Goal: Information Seeking & Learning: Learn about a topic

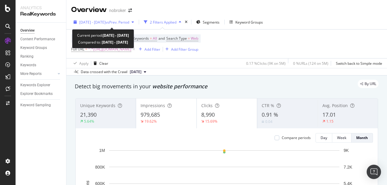
click at [100, 19] on div "2025 Aug. 1st - Aug. 31st vs Prev. Period" at bounding box center [103, 22] width 65 height 9
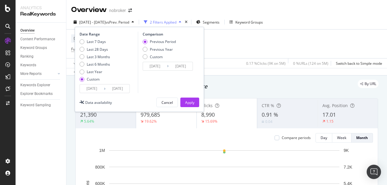
click at [92, 87] on input "2025/08/01" at bounding box center [92, 89] width 24 height 8
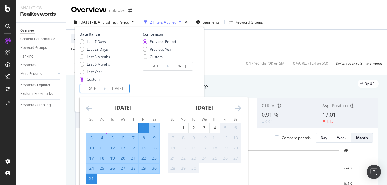
click at [134, 77] on div "Last 7 Days Last 28 Days Last 3 Months Last 6 Months Last Year Custom" at bounding box center [108, 61] width 57 height 45
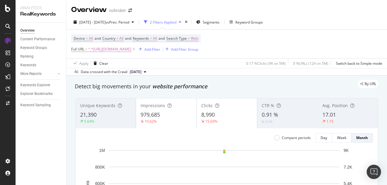
click at [221, 81] on div "By URL" at bounding box center [224, 84] width 310 height 8
click at [160, 49] on div "Add Filter" at bounding box center [152, 49] width 16 height 5
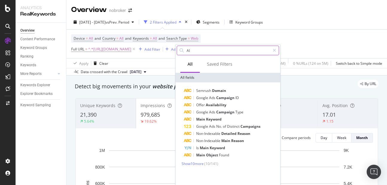
type input "A"
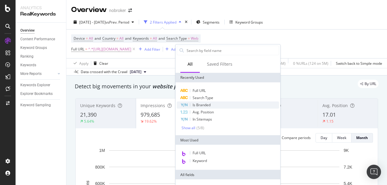
click at [194, 103] on span "Is Branded" at bounding box center [202, 105] width 18 height 5
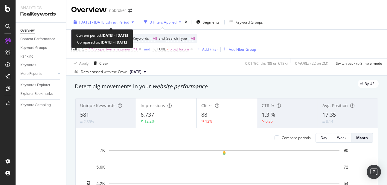
click at [94, 20] on span "[DATE] - [DATE]" at bounding box center [92, 22] width 26 height 5
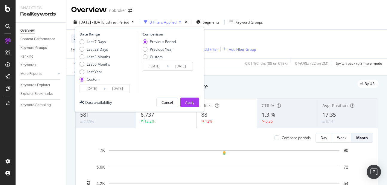
click at [94, 90] on input "[DATE]" at bounding box center [92, 89] width 24 height 8
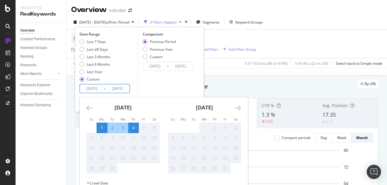
click at [94, 107] on div "[DATE]" at bounding box center [123, 109] width 74 height 25
click at [90, 108] on icon "Move backward to switch to the previous month." at bounding box center [89, 108] width 6 height 7
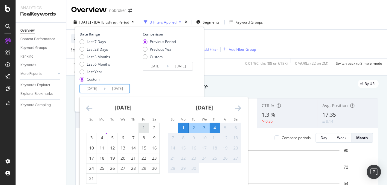
drag, startPoint x: 138, startPoint y: 129, endPoint x: 142, endPoint y: 127, distance: 4.1
click at [142, 127] on tr "1 2" at bounding box center [122, 128] width 73 height 10
click at [142, 127] on div "1" at bounding box center [144, 128] width 10 height 6
type input "[DATE]"
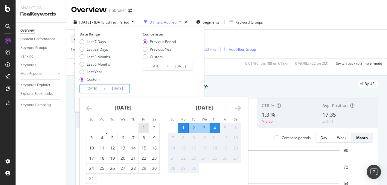
type input "[DATE]"
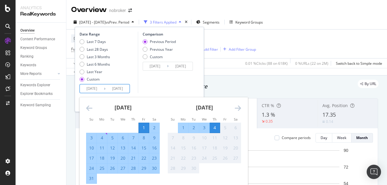
click at [91, 179] on div "31" at bounding box center [91, 179] width 10 height 6
type input "[DATE]"
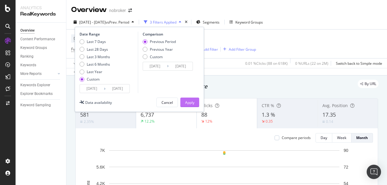
click at [190, 100] on div "Apply" at bounding box center [189, 102] width 9 height 5
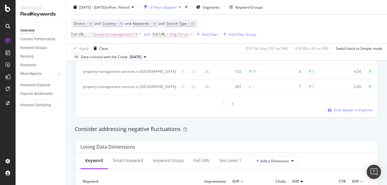
scroll to position [637, 0]
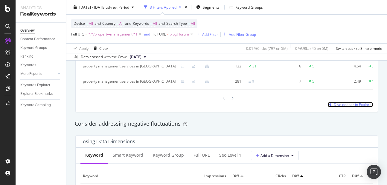
click at [342, 107] on span "Dive deeper in Explorer" at bounding box center [353, 104] width 39 height 5
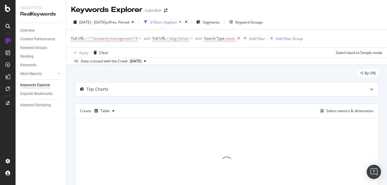
click at [239, 41] on icon at bounding box center [238, 39] width 5 height 6
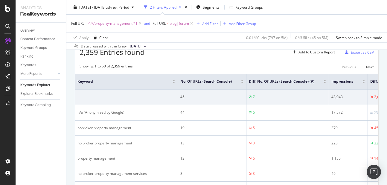
scroll to position [75, 0]
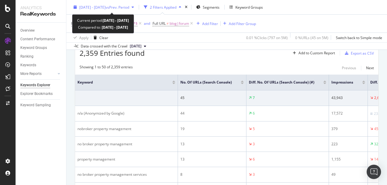
click at [129, 5] on span "vs Prev. Period" at bounding box center [118, 6] width 24 height 5
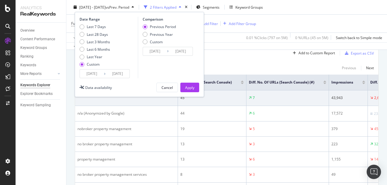
click at [153, 45] on div "Previous Period Previous Year Custom" at bounding box center [159, 35] width 33 height 22
click at [145, 43] on div "Custom" at bounding box center [145, 41] width 5 height 5
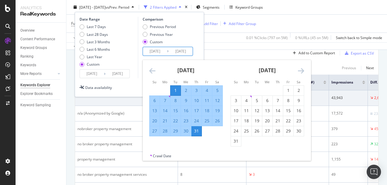
click at [151, 49] on input "[DATE]" at bounding box center [155, 51] width 24 height 8
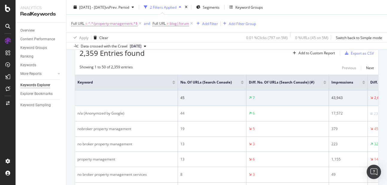
click at [204, 49] on div "Data crossed with the Crawl [DATE]" at bounding box center [226, 45] width 321 height 7
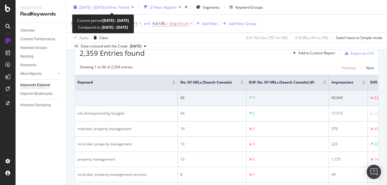
click at [120, 6] on span "vs Prev. Period" at bounding box center [118, 6] width 24 height 5
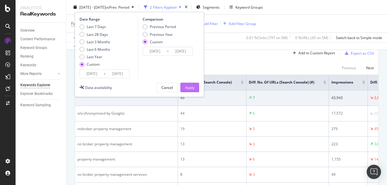
click at [194, 89] on div "Apply" at bounding box center [189, 87] width 9 height 5
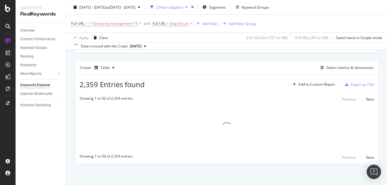
scroll to position [43, 0]
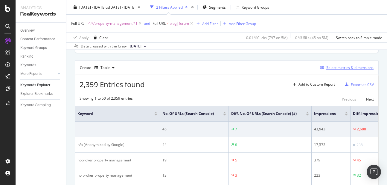
click at [349, 71] on div "Select metrics & dimensions" at bounding box center [346, 68] width 56 height 7
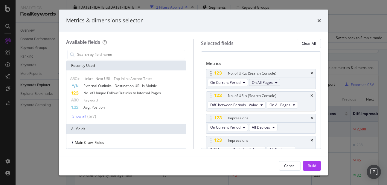
scroll to position [29, 0]
click at [243, 105] on span "Diff. between Periods - Value" at bounding box center [234, 104] width 48 height 5
click at [305, 96] on div "No. of URLs (Search Console)" at bounding box center [260, 95] width 109 height 8
click at [310, 74] on icon "times" at bounding box center [311, 73] width 3 height 4
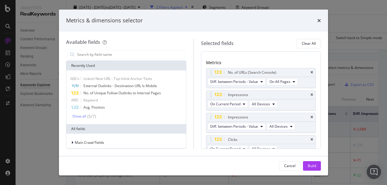
click at [310, 74] on icon "times" at bounding box center [311, 73] width 3 height 4
click at [225, 106] on span "Diff. between Periods - Value" at bounding box center [234, 104] width 48 height 5
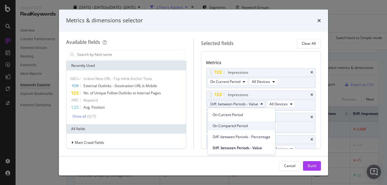
click at [226, 128] on span "On Compared Period" at bounding box center [242, 125] width 58 height 5
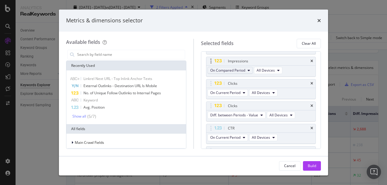
scroll to position [66, 0]
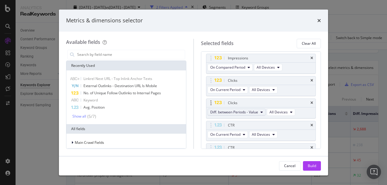
click at [229, 115] on button "Diff. between Periods - Value" at bounding box center [237, 112] width 58 height 7
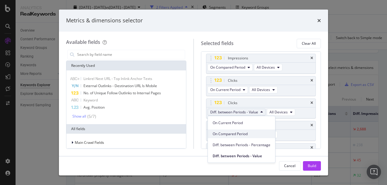
click at [228, 130] on div "On Compared Period" at bounding box center [241, 134] width 67 height 9
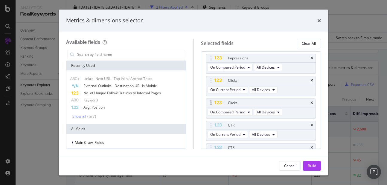
scroll to position [126, 0]
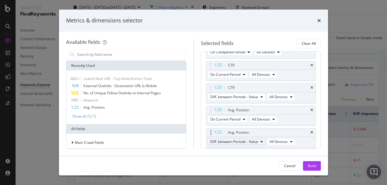
click at [220, 141] on span "Diff. between Periods - Value" at bounding box center [234, 141] width 48 height 5
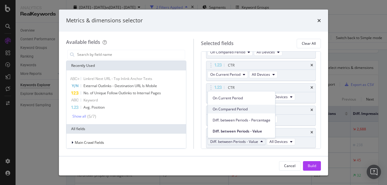
click at [225, 108] on span "On Compared Period" at bounding box center [242, 109] width 58 height 5
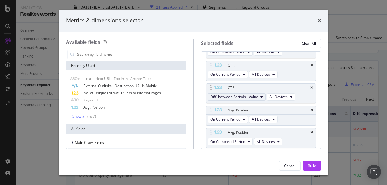
click at [229, 94] on span "Diff. between Periods - Value" at bounding box center [234, 96] width 48 height 5
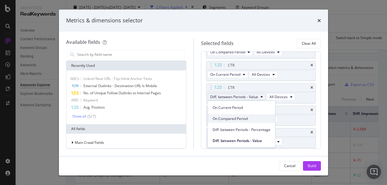
click at [229, 120] on span "On Compared Period" at bounding box center [242, 118] width 58 height 5
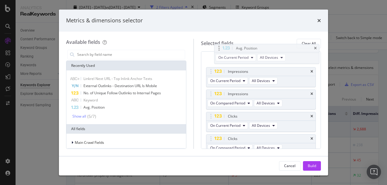
drag, startPoint x: 213, startPoint y: 110, endPoint x: 221, endPoint y: 48, distance: 62.4
click at [221, 48] on body "Analytics RealKeywords Overview Content Performance Keyword Groups Ranking Keyw…" at bounding box center [193, 92] width 387 height 185
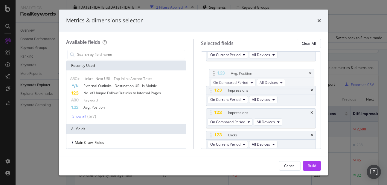
drag, startPoint x: 211, startPoint y: 135, endPoint x: 214, endPoint y: 71, distance: 64.1
click at [214, 71] on body "Analytics RealKeywords Overview Content Performance Keyword Groups Ranking Keyw…" at bounding box center [193, 92] width 387 height 185
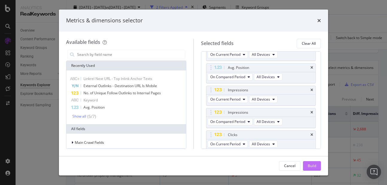
click at [308, 169] on div "Build" at bounding box center [312, 166] width 8 height 9
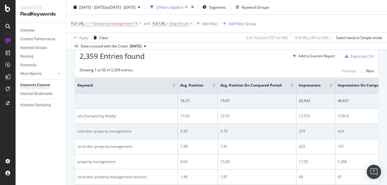
scroll to position [34, 0]
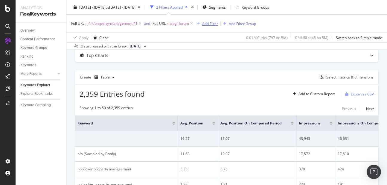
click at [207, 21] on div "Add Filter" at bounding box center [206, 23] width 24 height 7
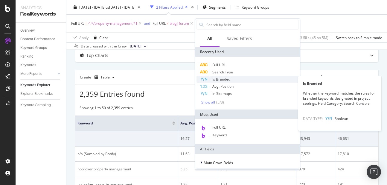
click at [218, 82] on div "Is Branded" at bounding box center [247, 79] width 102 height 7
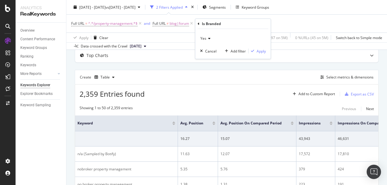
click at [212, 37] on div "Yes" at bounding box center [233, 39] width 66 height 10
click at [213, 59] on div "No" at bounding box center [234, 59] width 64 height 8
click at [262, 52] on div "Apply" at bounding box center [261, 51] width 9 height 5
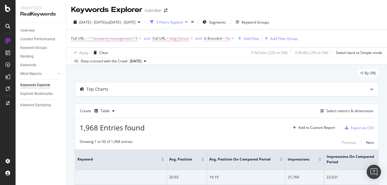
click at [229, 40] on span "No" at bounding box center [228, 38] width 5 height 8
click at [187, 80] on div "By URL" at bounding box center [227, 75] width 304 height 13
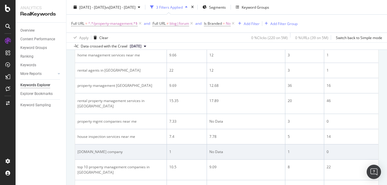
scroll to position [597, 0]
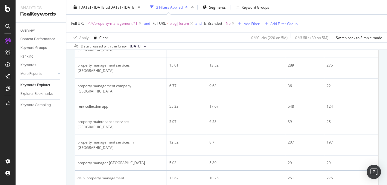
click at [228, 26] on span "No" at bounding box center [228, 23] width 5 height 8
click at [217, 34] on div "No" at bounding box center [243, 38] width 66 height 10
click at [218, 51] on span "Yes" at bounding box center [216, 50] width 6 height 5
click at [269, 49] on div "Apply" at bounding box center [270, 50] width 9 height 5
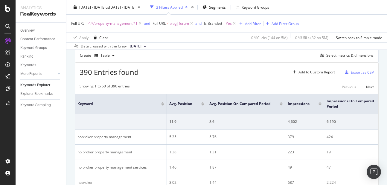
scroll to position [112, 0]
